Goal: Task Accomplishment & Management: Use online tool/utility

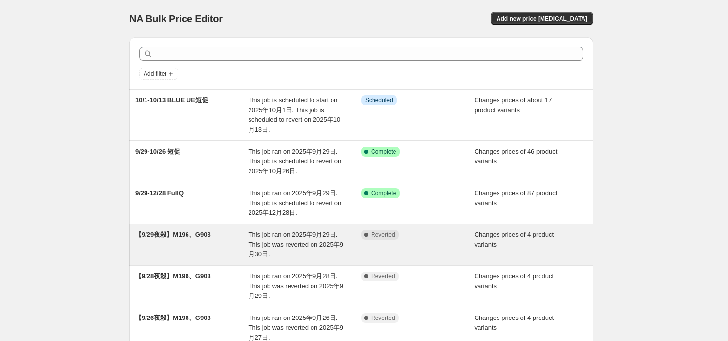
click at [292, 240] on span "This job ran on 2025年9月29日. This job was reverted on 2025年9月30日." at bounding box center [296, 244] width 95 height 27
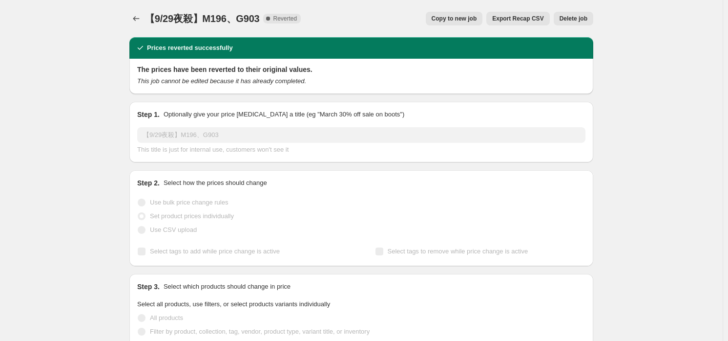
click at [468, 18] on span "Copy to new job" at bounding box center [454, 19] width 45 height 8
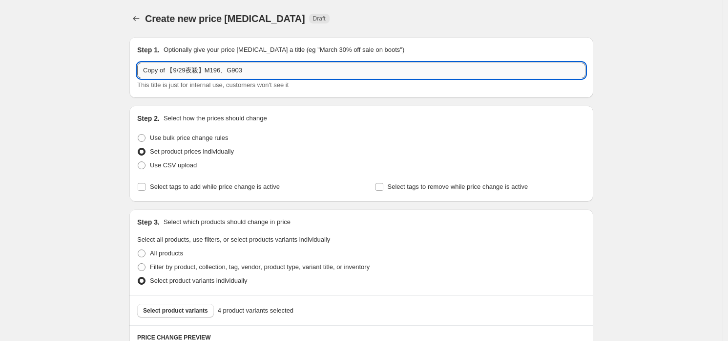
click at [161, 69] on input "Copy of 【9/29夜殺】M196、G903" at bounding box center [361, 71] width 449 height 16
drag, startPoint x: 129, startPoint y: 72, endPoint x: -25, endPoint y: 68, distance: 154.4
click at [0, 68] on html "Home Settings Plans Skip to content Create new price [MEDICAL_DATA]. This page …" at bounding box center [364, 170] width 728 height 341
click at [164, 68] on input "【9/29夜殺】M196、G903" at bounding box center [361, 71] width 449 height 16
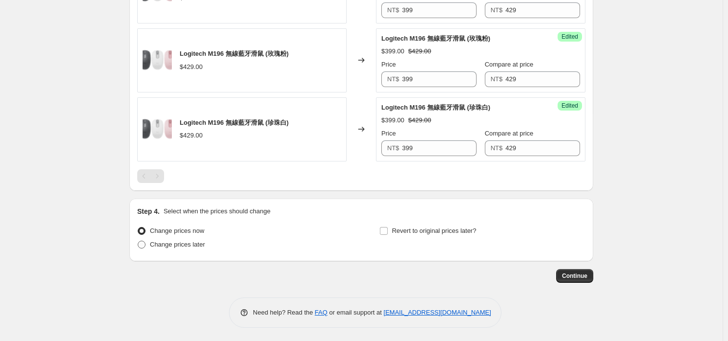
type input "【9/30夜殺】M196、G903"
click at [196, 249] on label "Change prices later" at bounding box center [171, 244] width 68 height 14
click at [138, 241] on input "Change prices later" at bounding box center [138, 240] width 0 height 0
radio input "true"
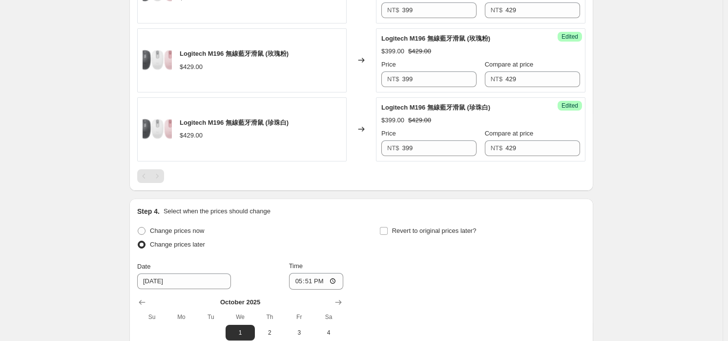
scroll to position [614, 0]
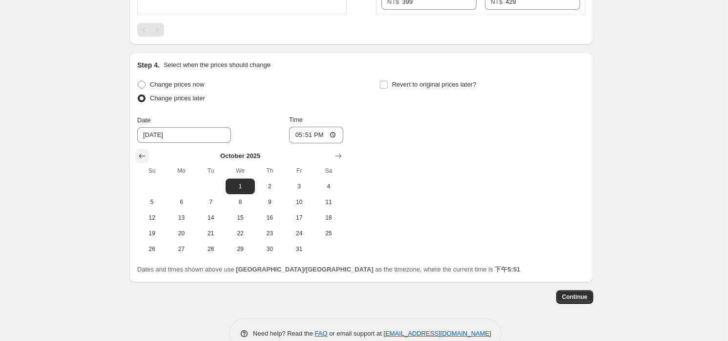
click at [143, 156] on icon "Show previous month, September 2025" at bounding box center [142, 156] width 10 height 10
click at [214, 250] on span "30" at bounding box center [210, 249] width 21 height 8
type input "[DATE]"
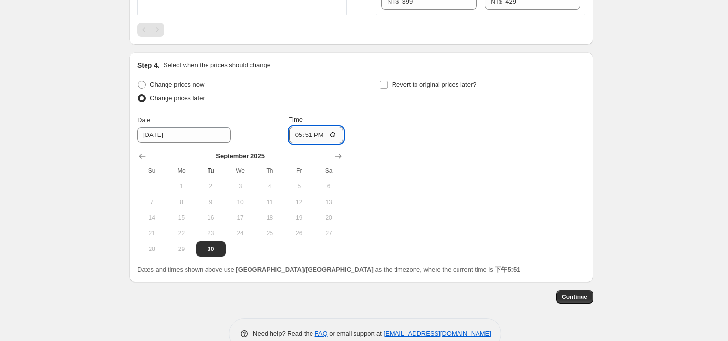
click at [310, 127] on input "17:51" at bounding box center [316, 135] width 55 height 17
click at [314, 130] on input "17:51" at bounding box center [316, 135] width 55 height 17
type input "21:30"
click at [401, 88] on label "Revert to original prices later?" at bounding box center [428, 85] width 97 height 14
click at [388, 88] on input "Revert to original prices later?" at bounding box center [384, 85] width 8 height 8
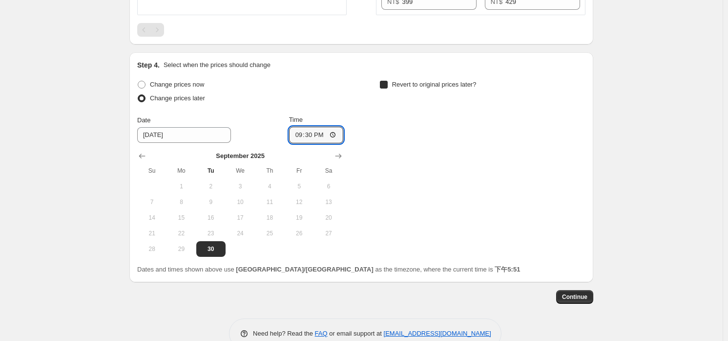
checkbox input "true"
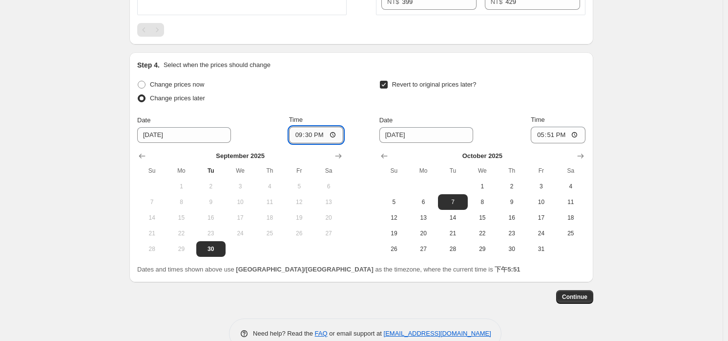
click at [325, 139] on input "21:30" at bounding box center [316, 135] width 55 height 17
click at [320, 139] on input "21:30" at bounding box center [316, 135] width 55 height 17
click at [319, 133] on input "21:30" at bounding box center [316, 135] width 55 height 17
type input "21:00"
click at [478, 183] on span "1" at bounding box center [482, 186] width 21 height 8
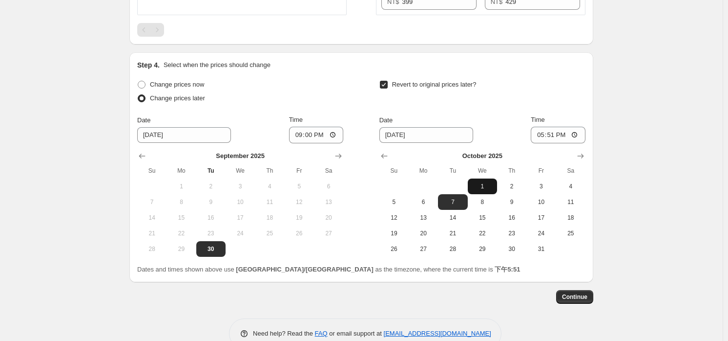
type input "[DATE]"
click at [557, 132] on input "17:51" at bounding box center [558, 135] width 55 height 17
click at [539, 135] on input "20:00" at bounding box center [558, 135] width 55 height 17
click at [575, 127] on input "20:00" at bounding box center [558, 135] width 55 height 17
click at [575, 132] on input "20:00" at bounding box center [558, 135] width 55 height 17
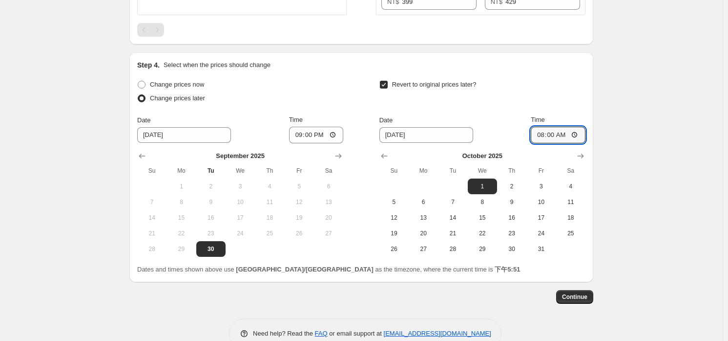
type input "08:00"
click at [552, 98] on div "Revert to original prices later?" at bounding box center [483, 92] width 206 height 29
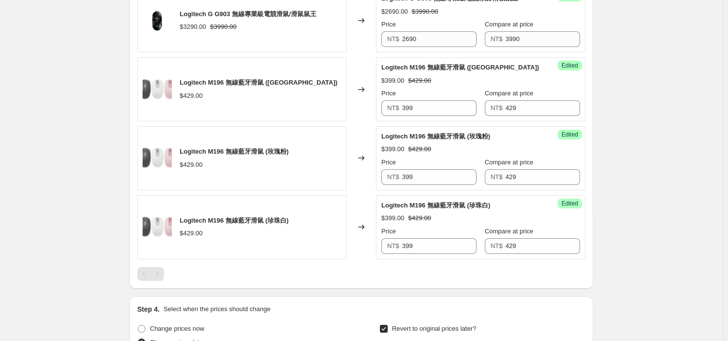
scroll to position [635, 0]
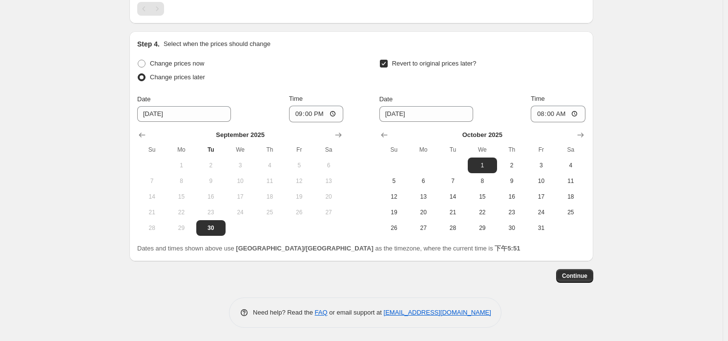
click at [396, 125] on div "[DATE] Su Mo Tu We Th Fr Sa 1 2 3 4 5 6 7 8 9 10 11 12 13 14 15 16 17 18 19 20 …" at bounding box center [479, 178] width 214 height 113
click at [427, 113] on input "[DATE]" at bounding box center [427, 114] width 94 height 16
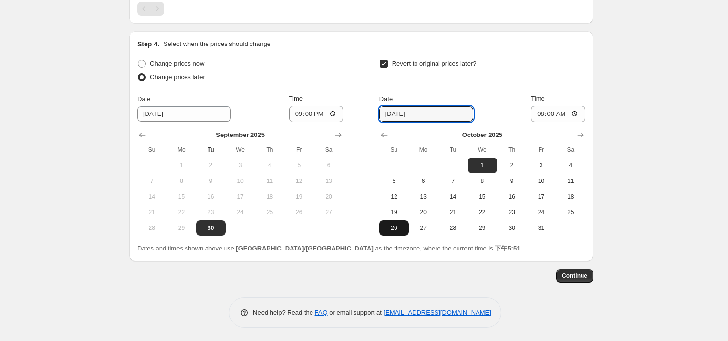
click at [400, 228] on span "26" at bounding box center [394, 228] width 21 height 8
type input "[DATE]"
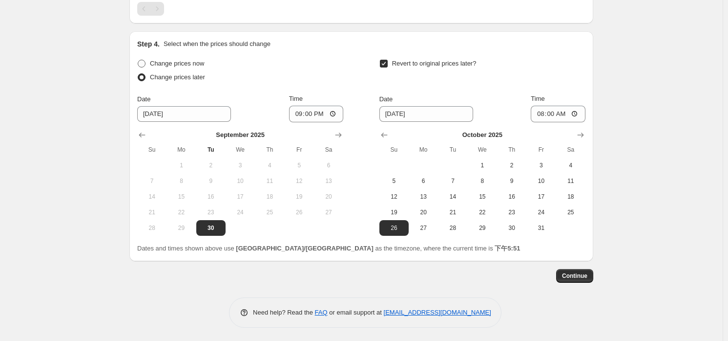
click at [193, 64] on span "Change prices now" at bounding box center [177, 63] width 54 height 7
click at [138, 60] on input "Change prices now" at bounding box center [138, 60] width 0 height 0
radio input "true"
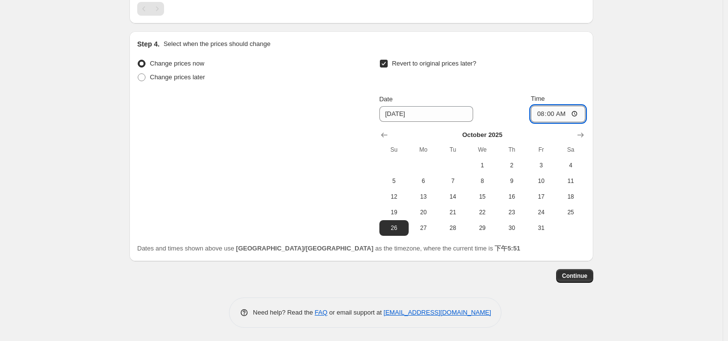
click at [557, 114] on input "08:00" at bounding box center [558, 114] width 55 height 17
click at [577, 111] on input "11:59" at bounding box center [558, 114] width 55 height 17
type input "23:59"
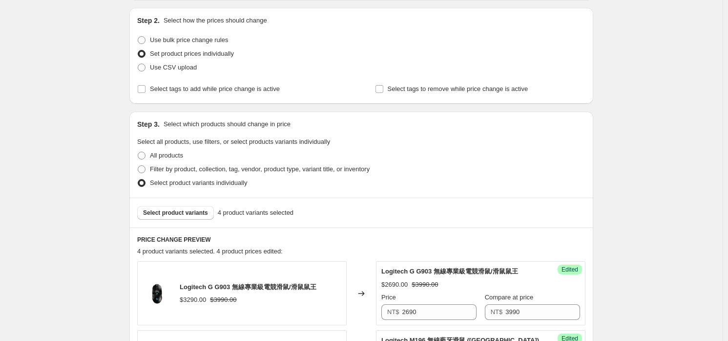
scroll to position [0, 0]
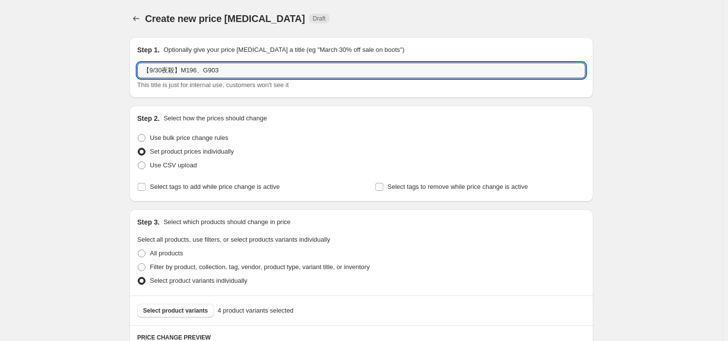
drag, startPoint x: 182, startPoint y: 71, endPoint x: 8, endPoint y: 77, distance: 174.1
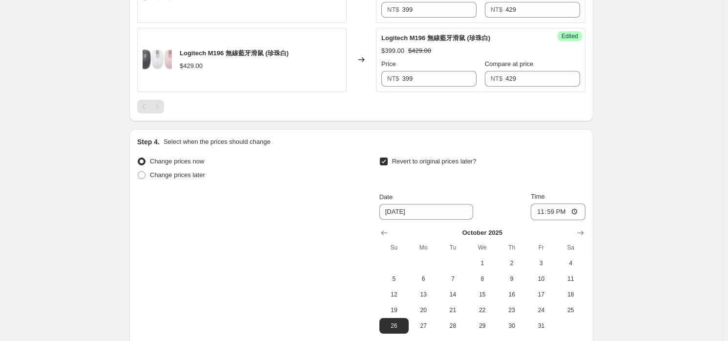
scroll to position [635, 0]
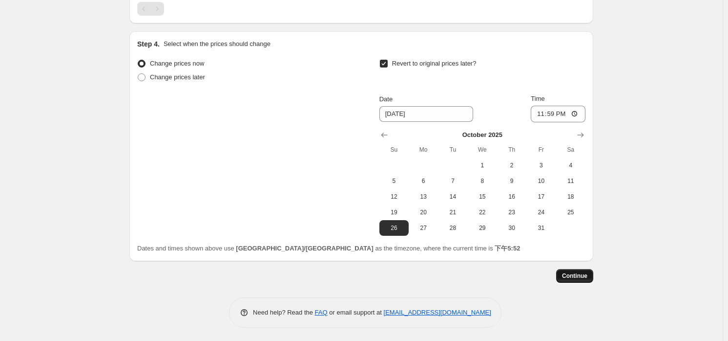
type input "-10/26 M196、G903"
click at [581, 272] on span "Continue" at bounding box center [574, 276] width 25 height 8
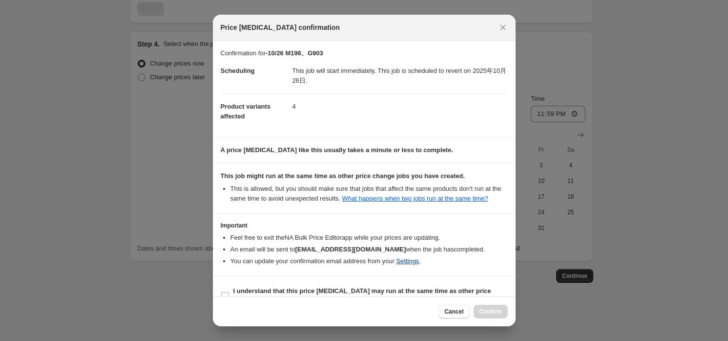
scroll to position [18, 0]
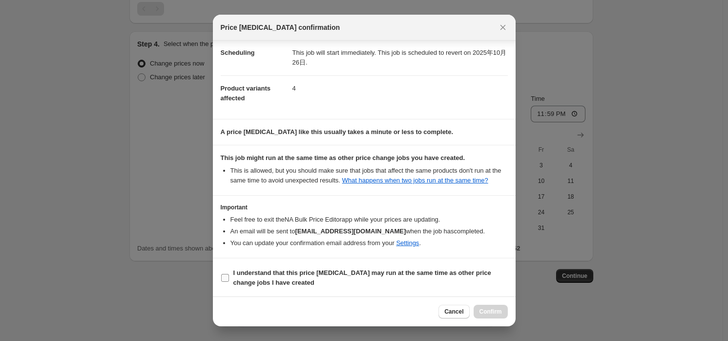
click at [349, 275] on b "I understand that this price [MEDICAL_DATA] may run at the same time as other p…" at bounding box center [363, 277] width 258 height 17
click at [229, 275] on input "I understand that this price [MEDICAL_DATA] may run at the same time as other p…" at bounding box center [225, 278] width 8 height 8
checkbox input "true"
click at [493, 311] on span "Confirm" at bounding box center [491, 311] width 22 height 8
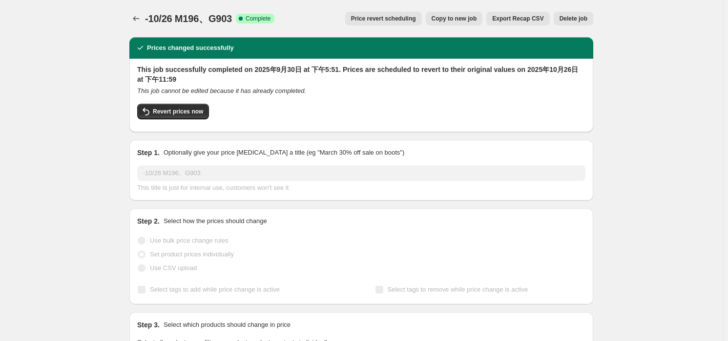
click at [136, 15] on icon "Price change jobs" at bounding box center [136, 19] width 10 height 10
